Goal: Information Seeking & Learning: Learn about a topic

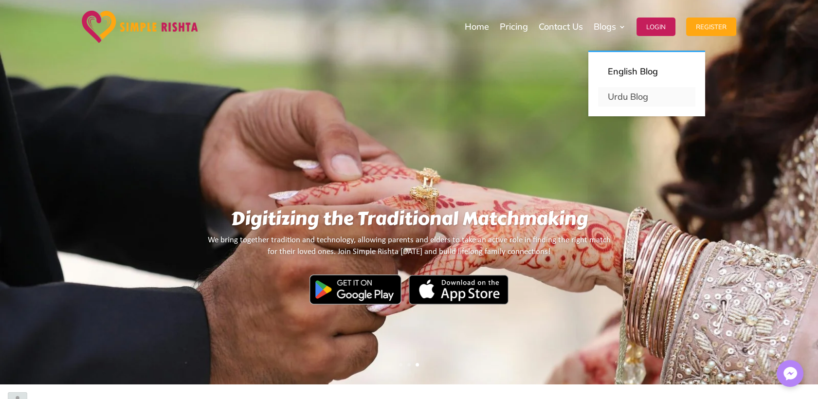
click at [638, 99] on link "Urdu Blog" at bounding box center [646, 96] width 97 height 19
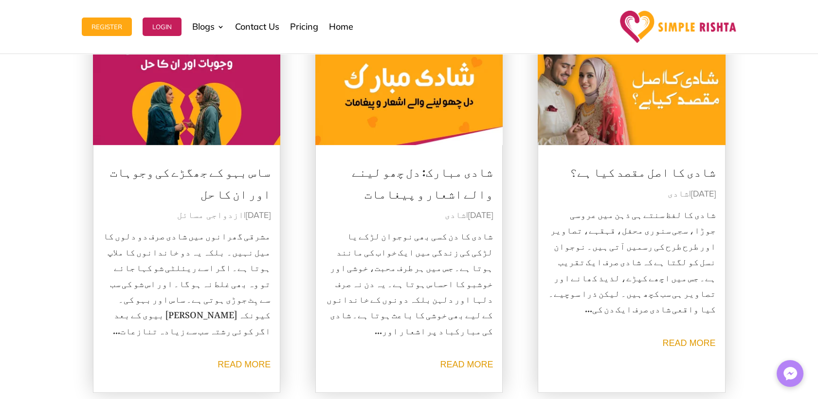
scroll to position [1189, 0]
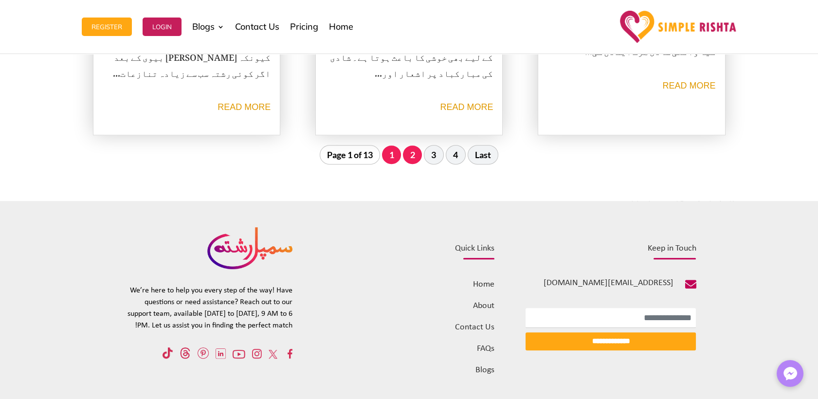
click at [410, 149] on link "2" at bounding box center [412, 154] width 19 height 18
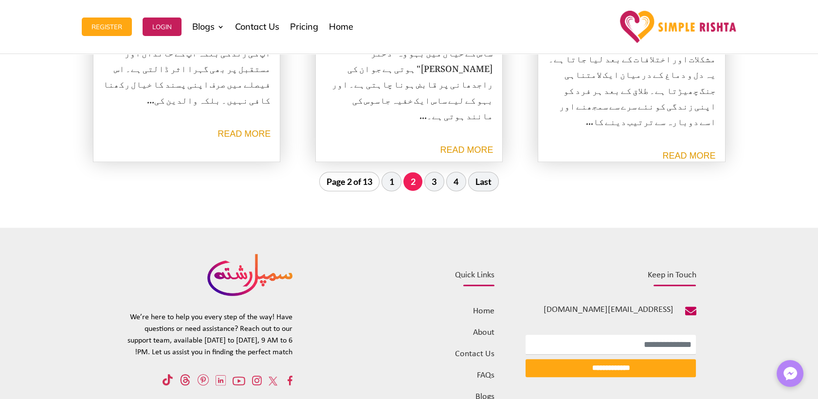
scroll to position [1162, 0]
click at [432, 184] on link "3" at bounding box center [434, 181] width 19 height 18
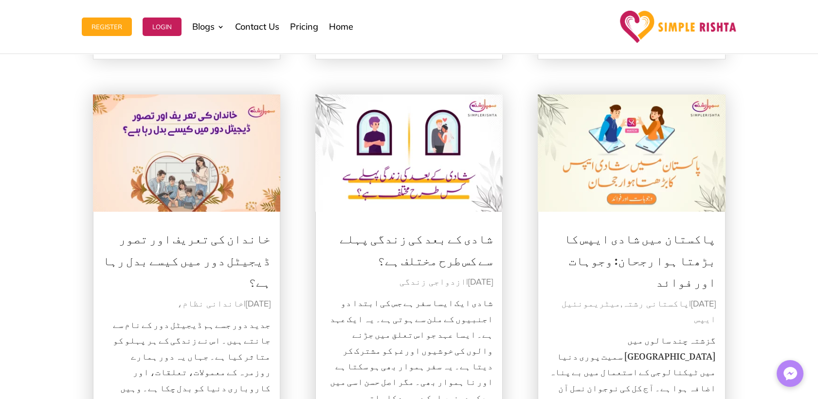
scroll to position [1108, 0]
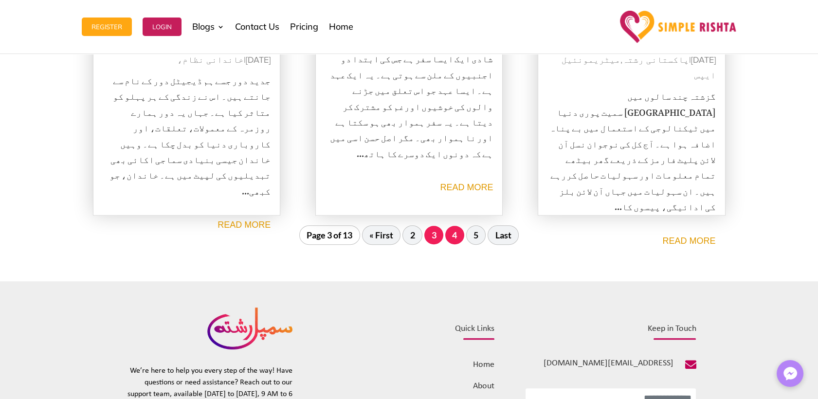
click at [453, 238] on link "4" at bounding box center [454, 235] width 19 height 18
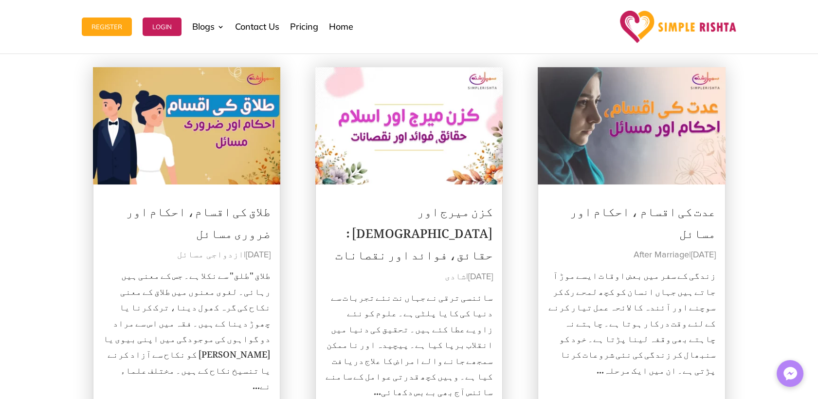
scroll to position [1216, 0]
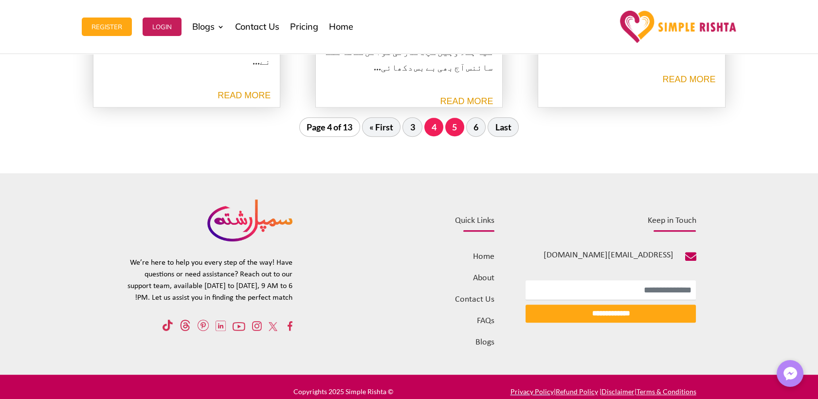
click at [459, 129] on link "5" at bounding box center [454, 127] width 19 height 18
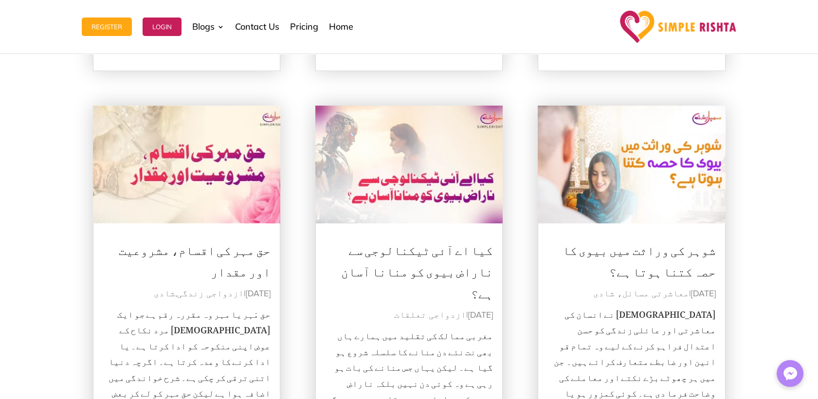
scroll to position [514, 0]
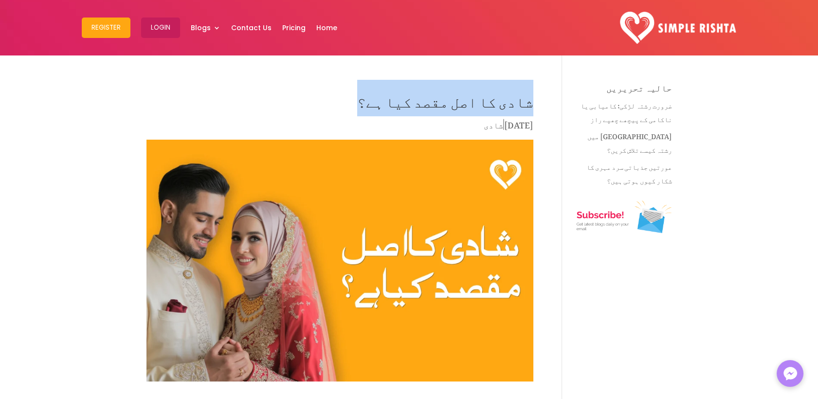
drag, startPoint x: 538, startPoint y: 100, endPoint x: 382, endPoint y: 98, distance: 156.1
copy h1 "شادی کا اصل مقصد کیا ہے؟"
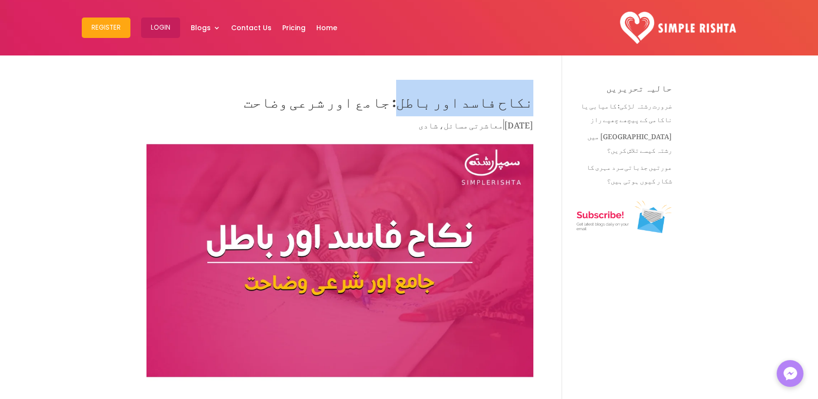
drag, startPoint x: 539, startPoint y: 101, endPoint x: 433, endPoint y: 106, distance: 105.7
copy h1 "نکاح فاسد اور باطل"
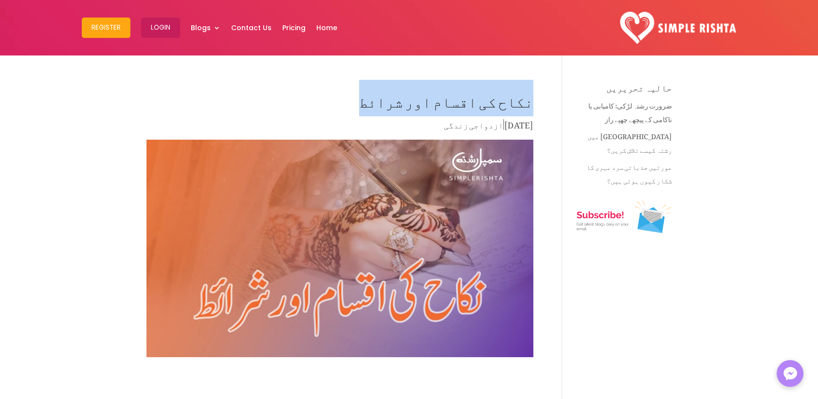
drag, startPoint x: 533, startPoint y: 101, endPoint x: 411, endPoint y: 101, distance: 122.1
click at [411, 101] on h1 "نکاح کی اقسام اور شرائط" at bounding box center [339, 101] width 387 height 34
copy h1 "نکاح کی اقسام اور شرائط"
